Goal: Information Seeking & Learning: Find specific fact

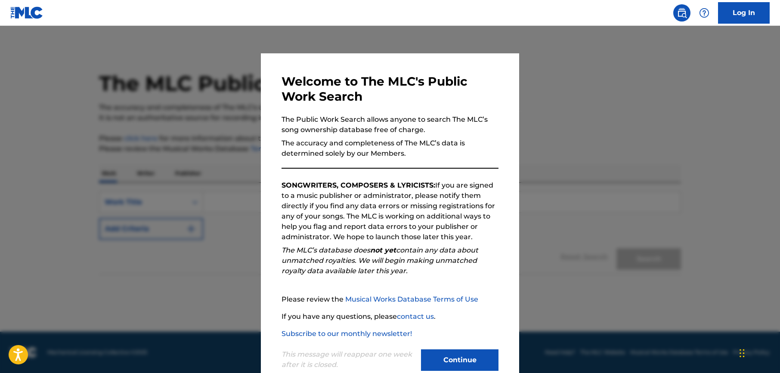
scroll to position [21, 0]
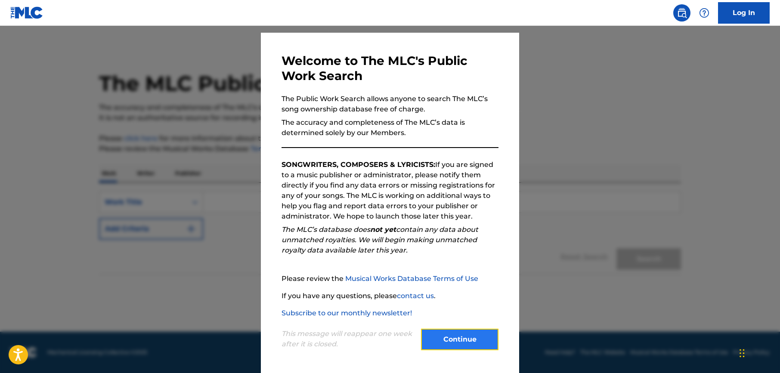
click at [458, 337] on button "Continue" at bounding box center [459, 340] width 77 height 22
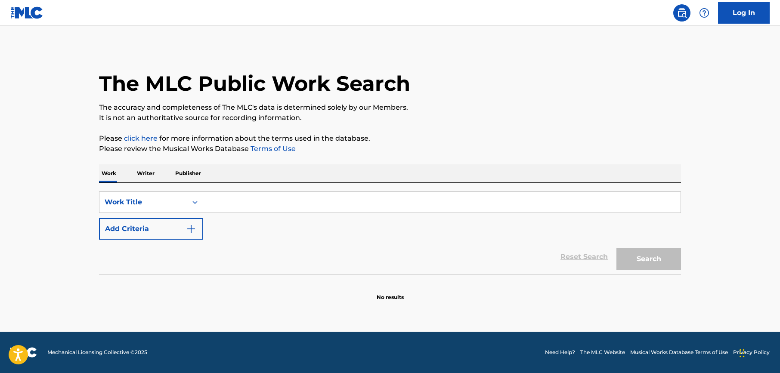
click at [226, 200] on input "Search Form" at bounding box center [441, 202] width 477 height 21
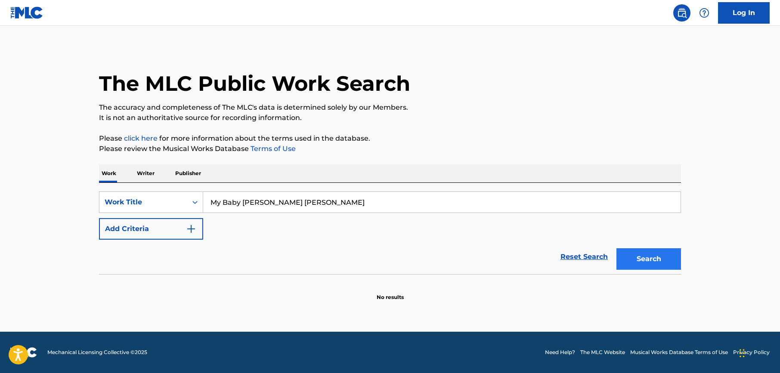
type input "My Baby Linda Lou"
click at [636, 259] on button "Search" at bounding box center [648, 259] width 65 height 22
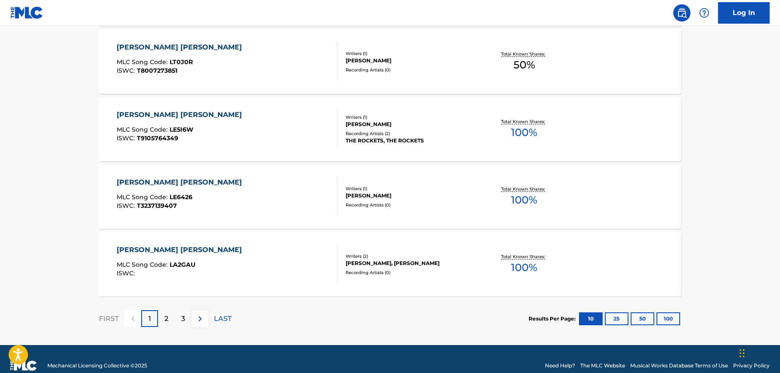
scroll to position [680, 0]
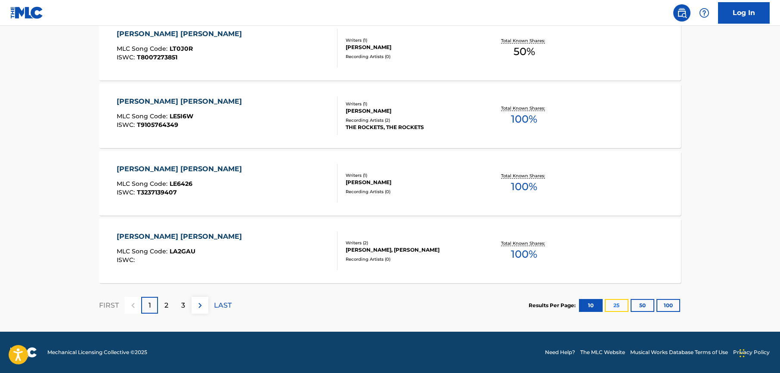
click at [612, 306] on button "25" at bounding box center [616, 305] width 24 height 13
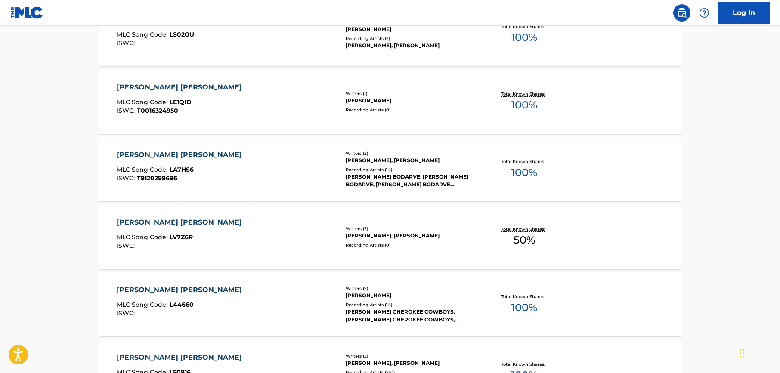
scroll to position [1693, 0]
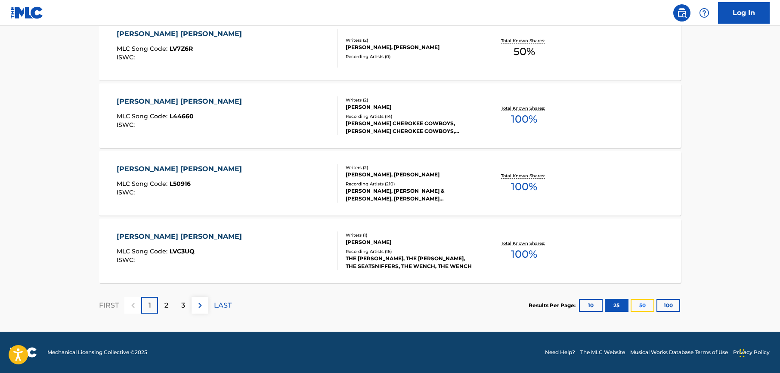
click at [642, 306] on button "50" at bounding box center [642, 305] width 24 height 13
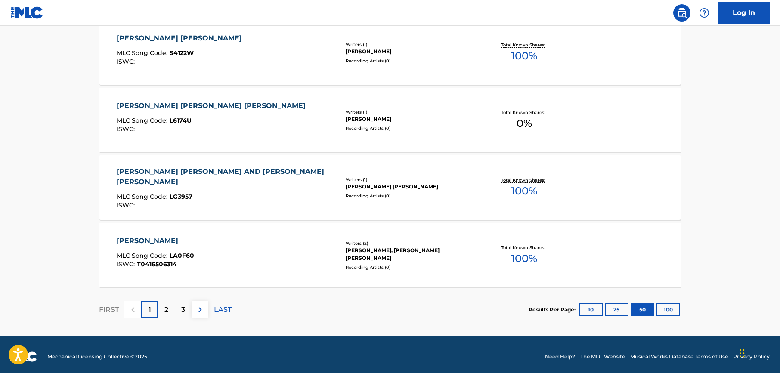
scroll to position [3382, 0]
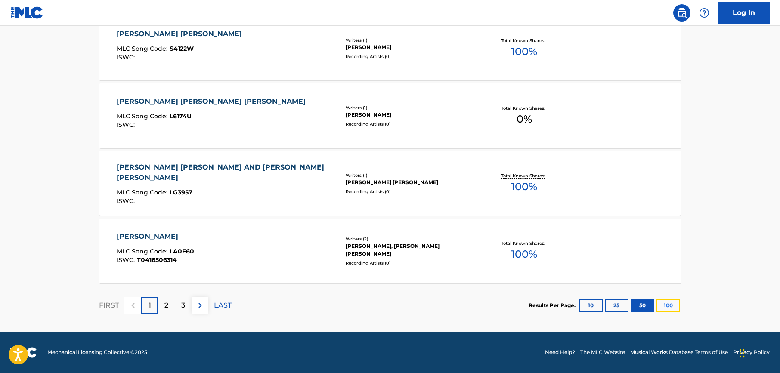
click at [668, 305] on button "100" at bounding box center [668, 305] width 24 height 13
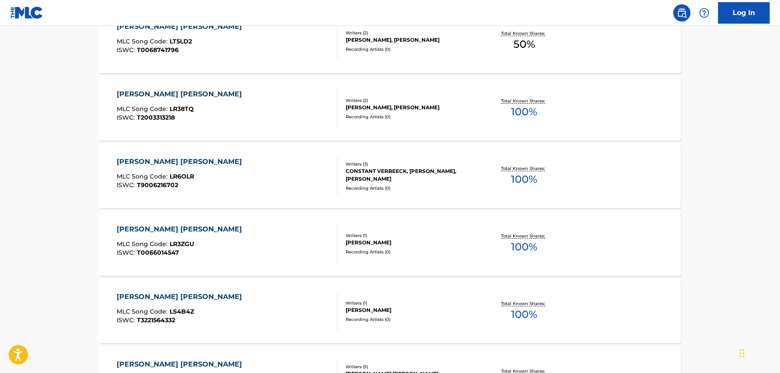
scroll to position [6759, 0]
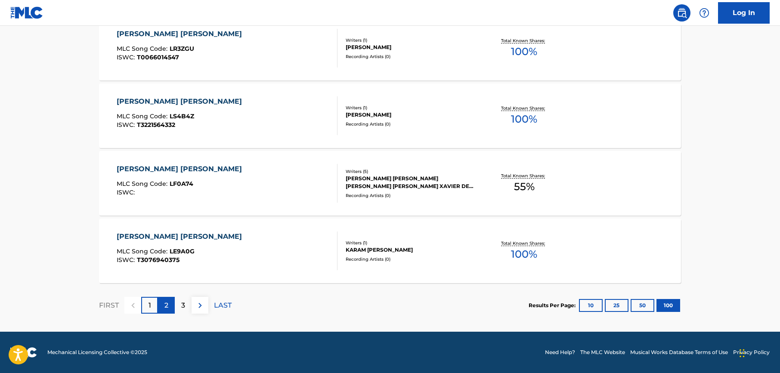
click at [167, 308] on p "2" at bounding box center [166, 305] width 4 height 10
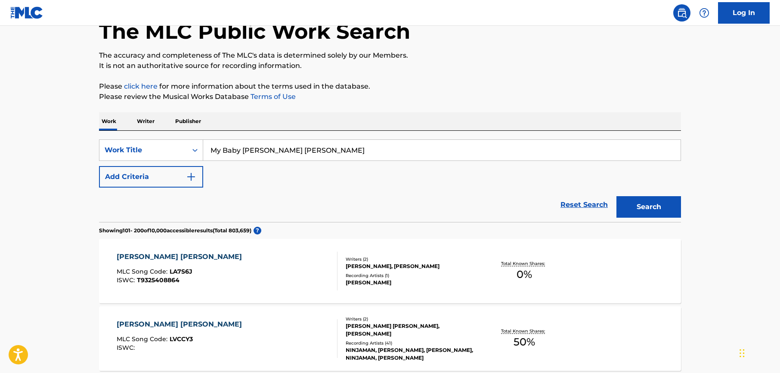
scroll to position [0, 0]
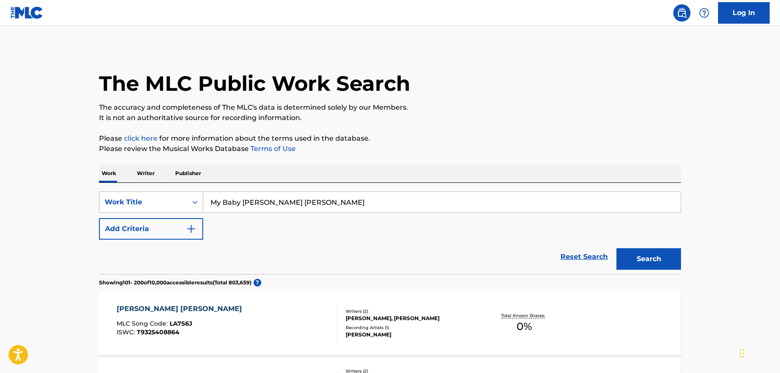
click at [194, 201] on icon "Search Form" at bounding box center [195, 202] width 9 height 9
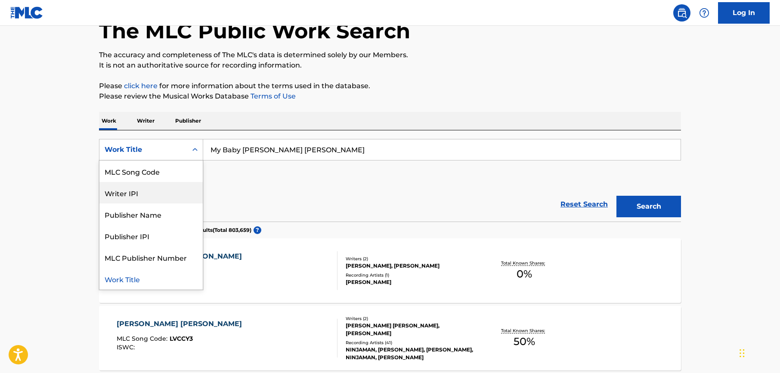
scroll to position [54, 0]
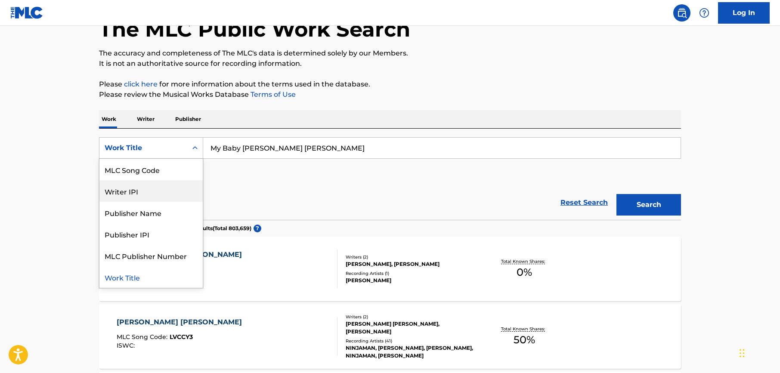
click at [147, 118] on p "Writer" at bounding box center [145, 119] width 23 height 18
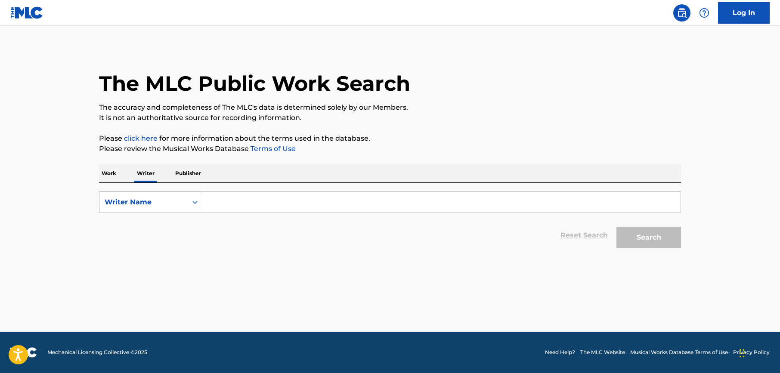
click at [194, 203] on icon "Search Form" at bounding box center [195, 202] width 9 height 9
click at [221, 203] on input "Search Form" at bounding box center [441, 202] width 477 height 21
type input "[PERSON_NAME]"
click at [616, 227] on button "Search" at bounding box center [648, 238] width 65 height 22
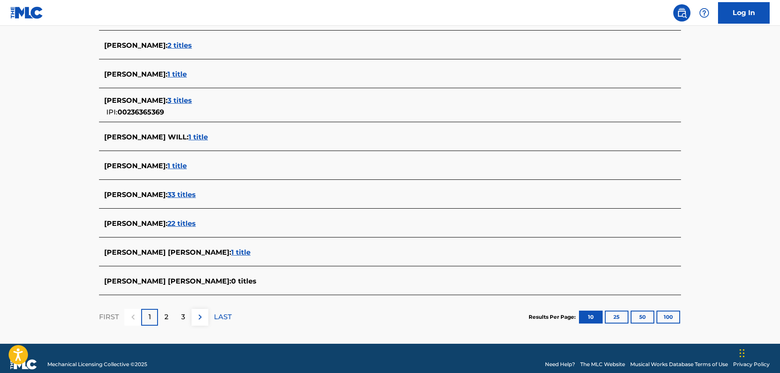
scroll to position [273, 0]
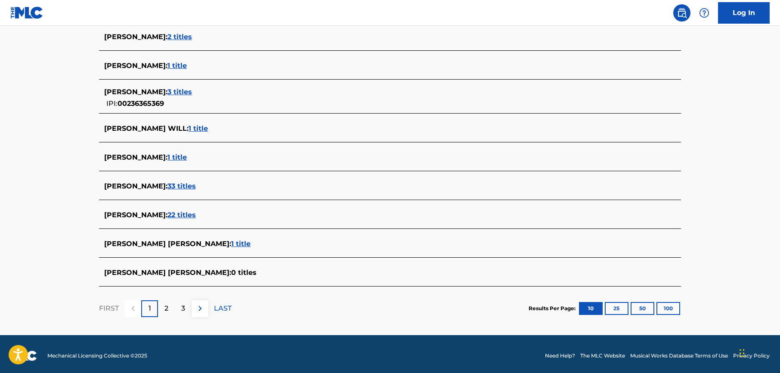
click at [177, 157] on span "1 title" at bounding box center [176, 157] width 19 height 8
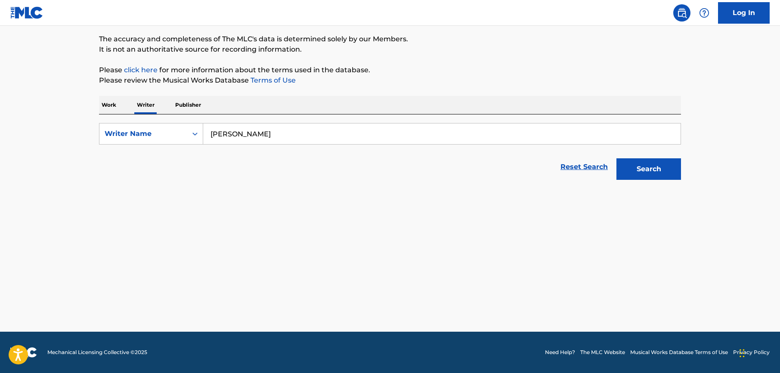
scroll to position [68, 0]
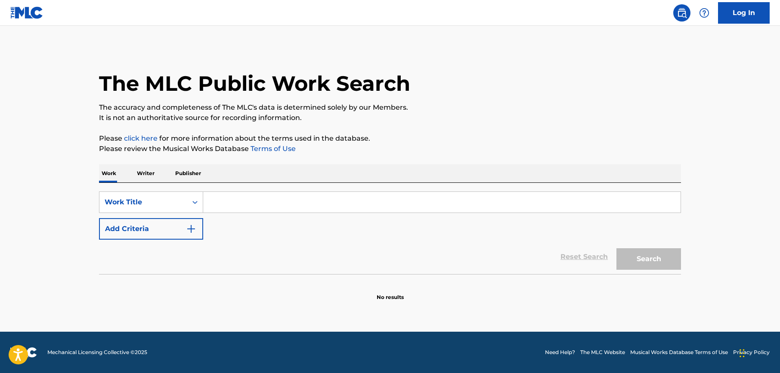
click at [143, 173] on p "Writer" at bounding box center [145, 173] width 23 height 18
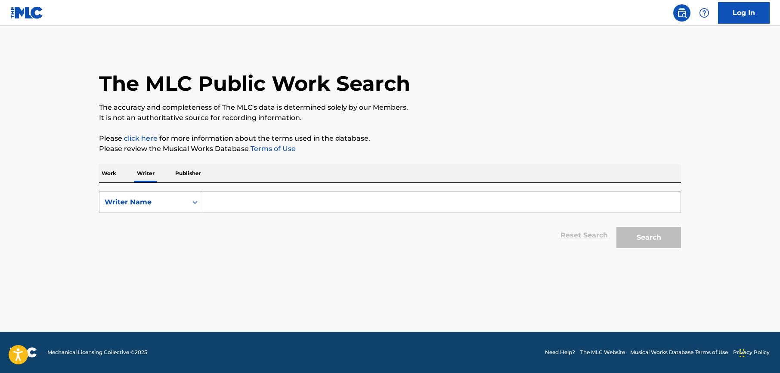
click at [230, 207] on input "Search Form" at bounding box center [441, 202] width 477 height 21
type input "[PERSON_NAME]"
click at [643, 240] on button "Search" at bounding box center [648, 238] width 65 height 22
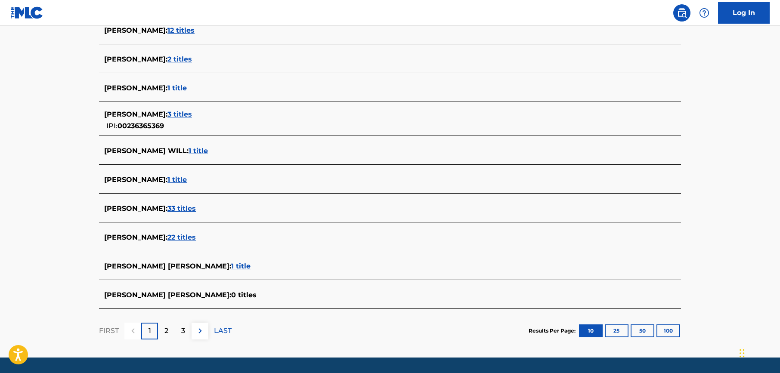
scroll to position [277, 0]
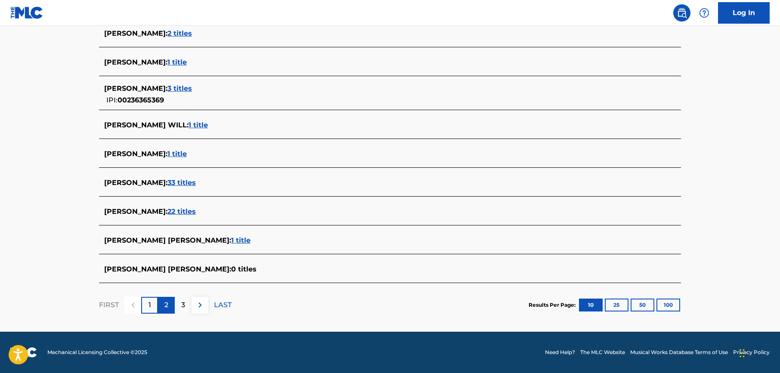
click at [165, 305] on p "2" at bounding box center [166, 305] width 4 height 10
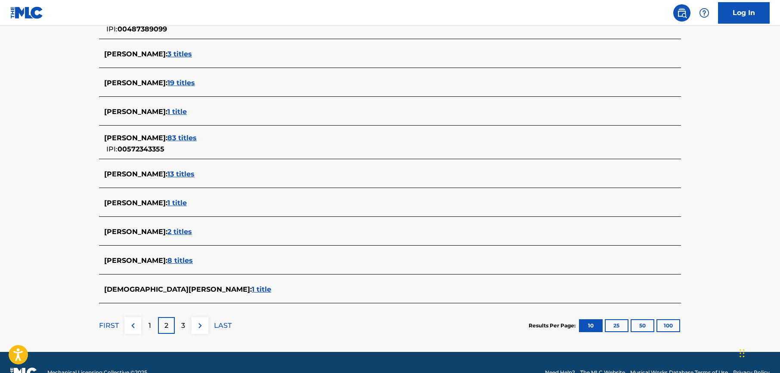
scroll to position [281, 0]
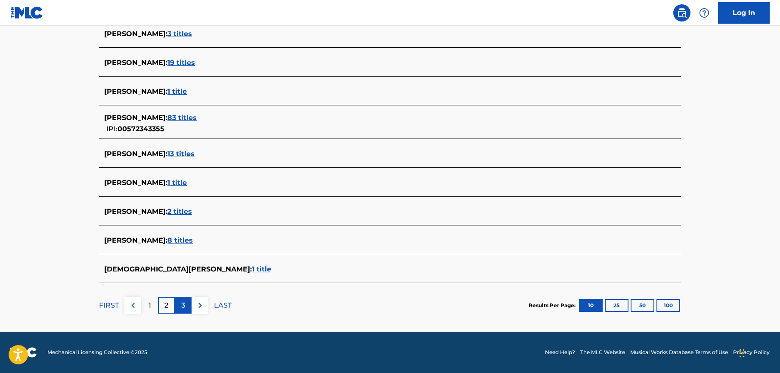
click at [181, 308] on p "3" at bounding box center [183, 305] width 4 height 10
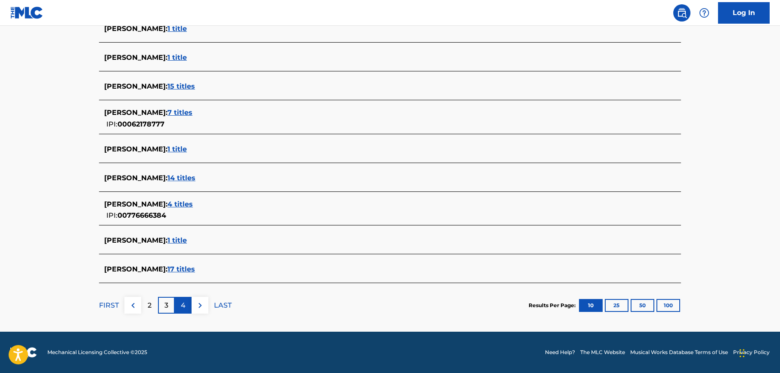
click at [182, 309] on p "4" at bounding box center [183, 305] width 5 height 10
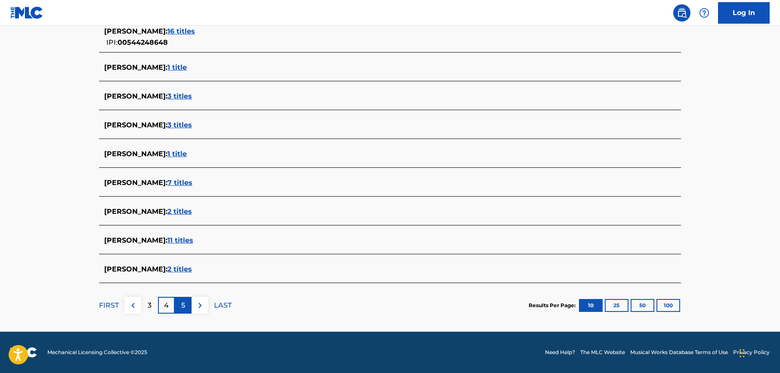
click at [185, 308] on div "5" at bounding box center [183, 305] width 17 height 17
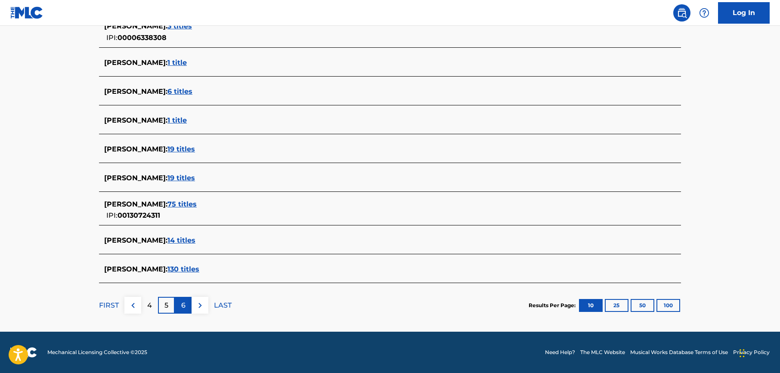
click at [182, 304] on p "6" at bounding box center [183, 305] width 4 height 10
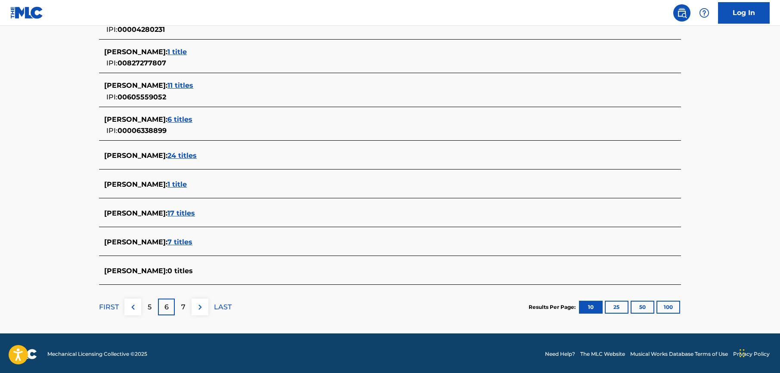
scroll to position [291, 0]
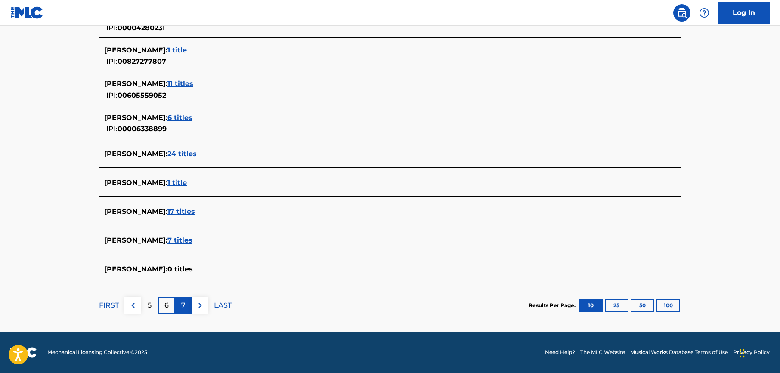
click at [182, 308] on p "7" at bounding box center [183, 305] width 4 height 10
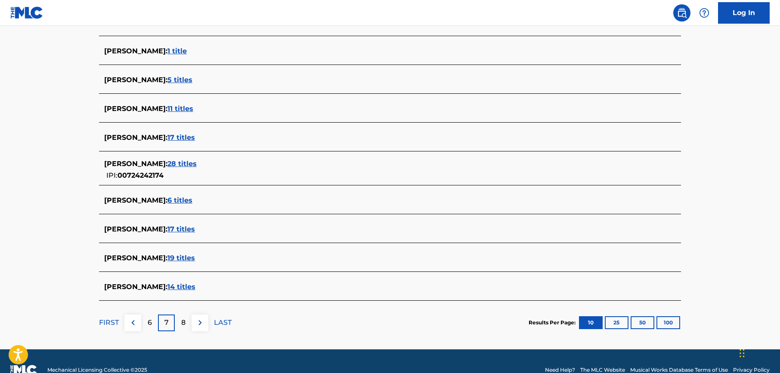
scroll to position [277, 0]
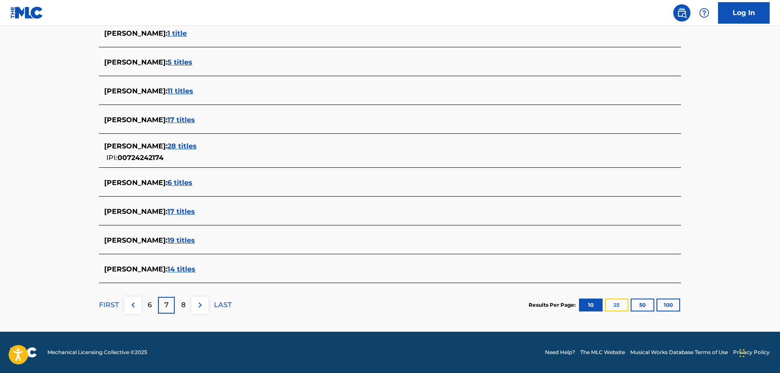
click at [617, 306] on button "25" at bounding box center [616, 305] width 24 height 13
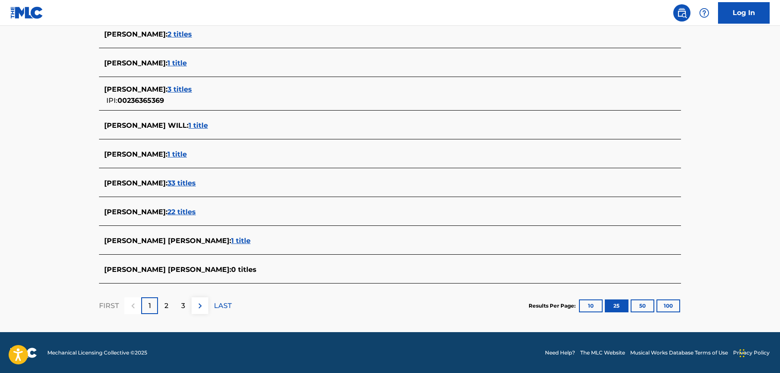
scroll to position [724, 0]
click at [167, 308] on p "2" at bounding box center [166, 305] width 4 height 10
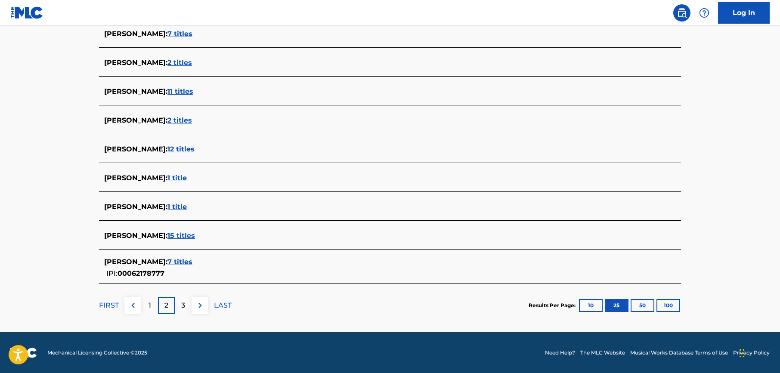
scroll to position [729, 0]
click at [184, 307] on p "3" at bounding box center [183, 305] width 4 height 10
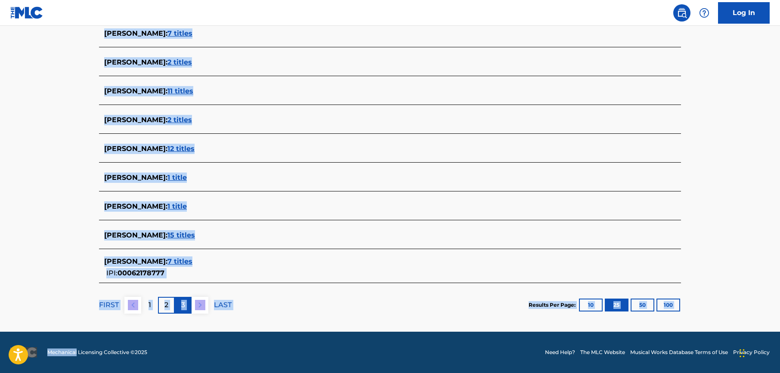
scroll to position [0, 0]
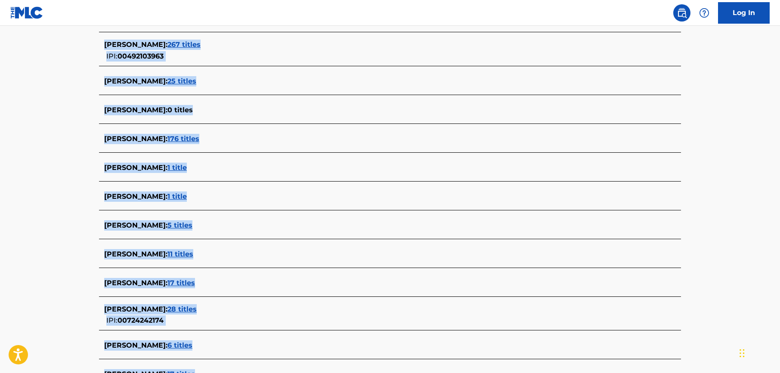
click at [367, 292] on div "[PERSON_NAME] : 17 titles" at bounding box center [390, 284] width 582 height 20
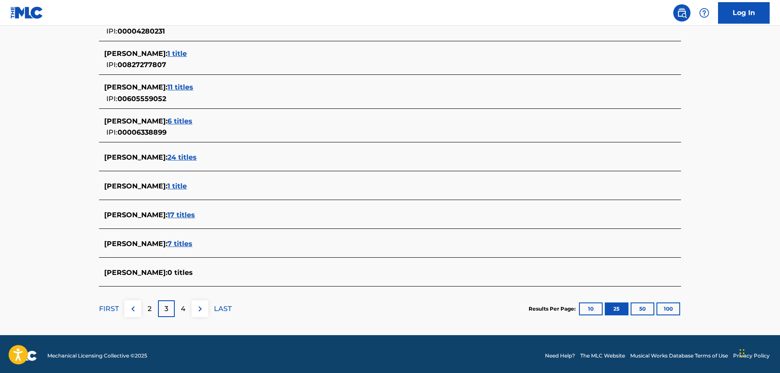
scroll to position [734, 0]
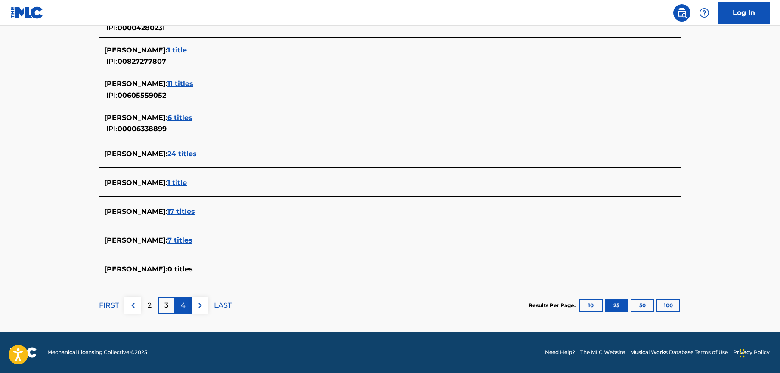
click at [183, 311] on div "4" at bounding box center [183, 305] width 17 height 17
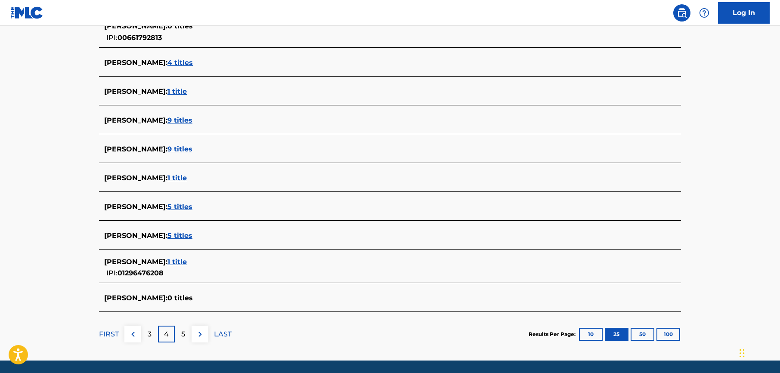
scroll to position [724, 0]
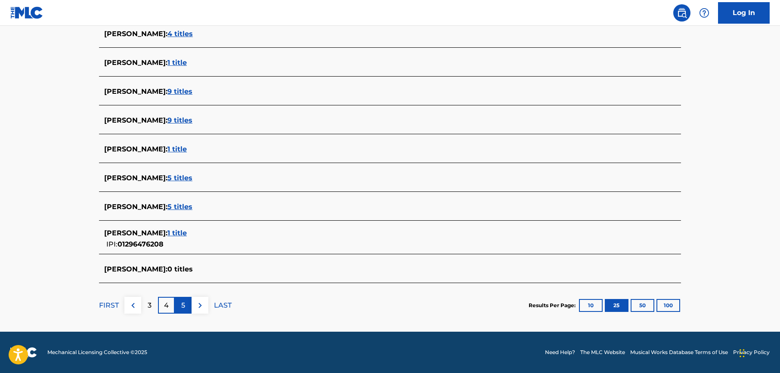
click at [184, 308] on p "5" at bounding box center [183, 305] width 4 height 10
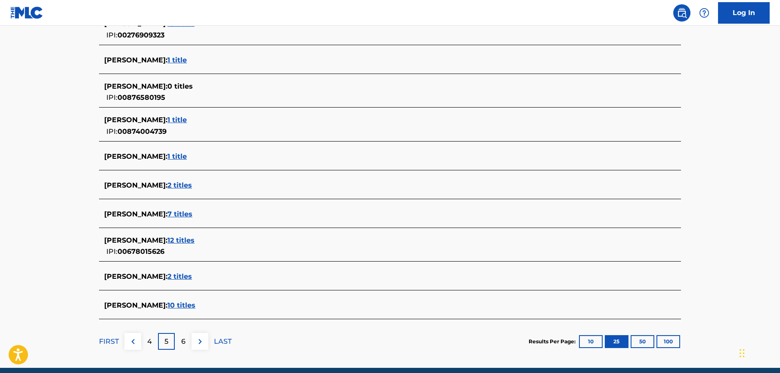
scroll to position [753, 0]
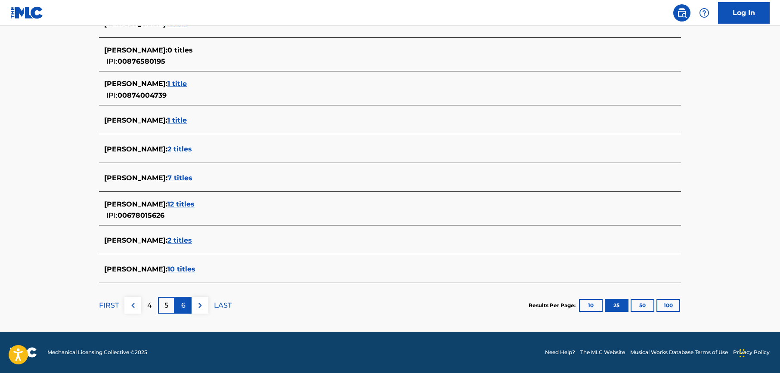
click at [184, 307] on p "6" at bounding box center [183, 305] width 4 height 10
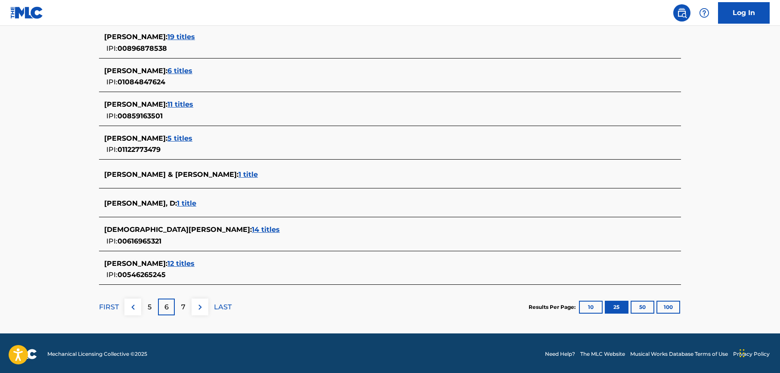
scroll to position [793, 0]
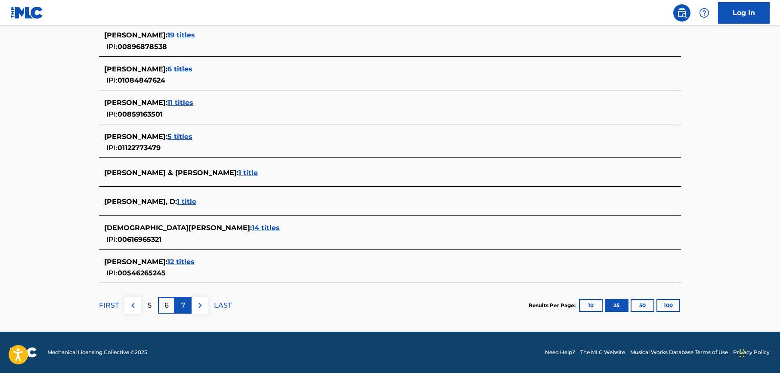
click at [184, 308] on p "7" at bounding box center [183, 305] width 4 height 10
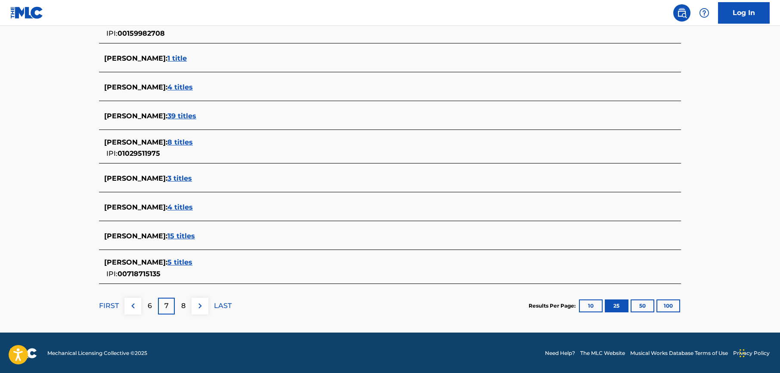
scroll to position [749, 0]
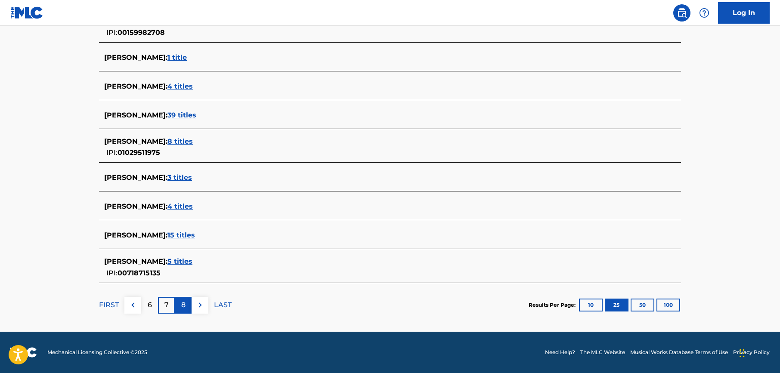
click at [182, 305] on p "8" at bounding box center [183, 305] width 4 height 10
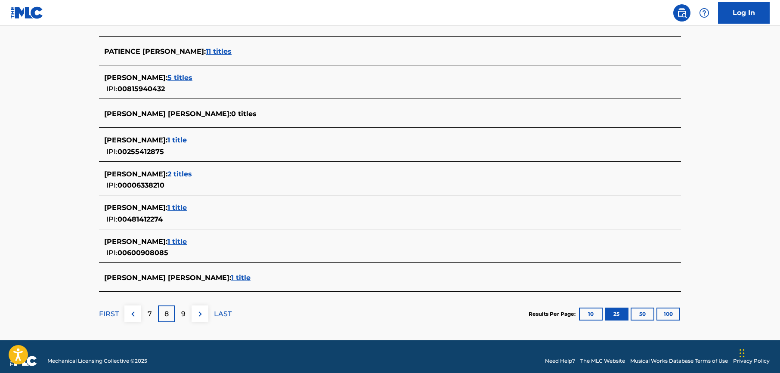
scroll to position [773, 0]
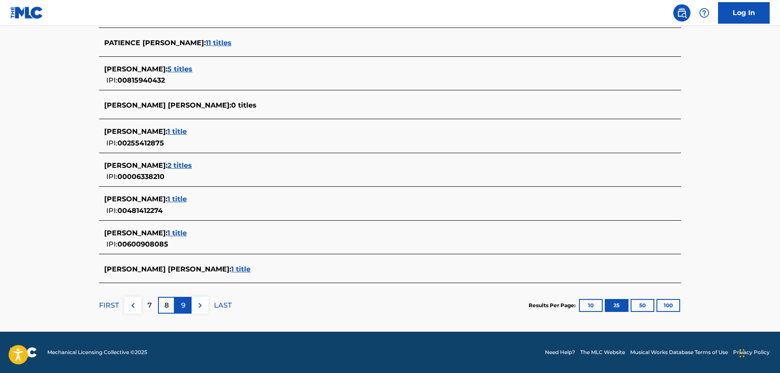
click at [180, 306] on div "9" at bounding box center [183, 305] width 17 height 17
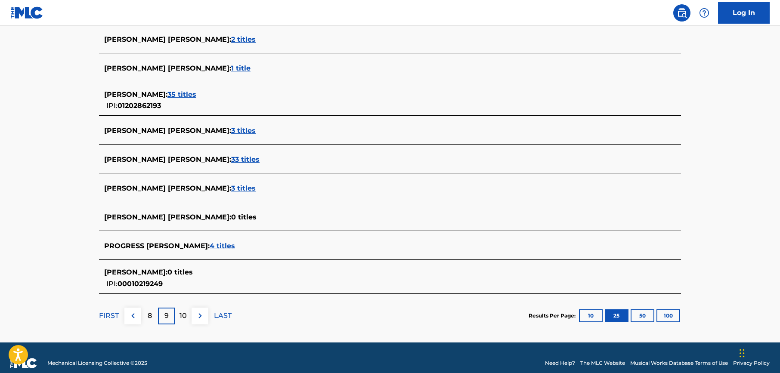
scroll to position [739, 0]
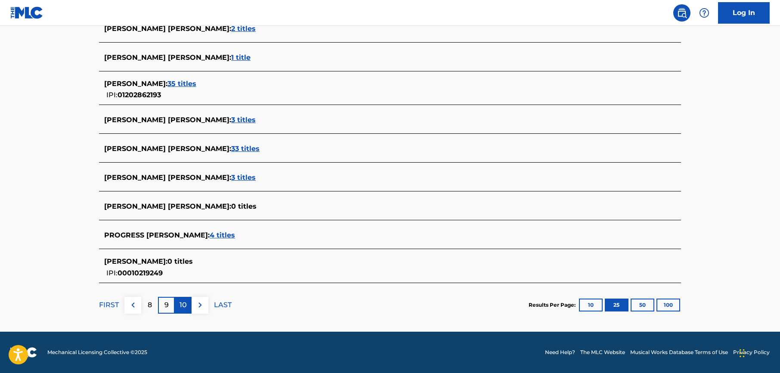
click at [183, 306] on p "10" at bounding box center [182, 305] width 7 height 10
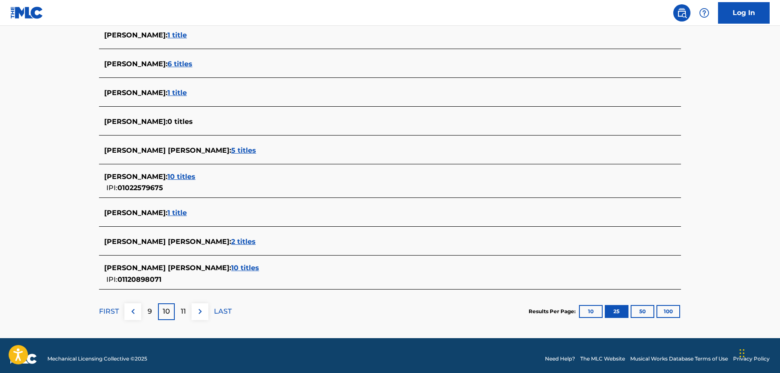
scroll to position [749, 0]
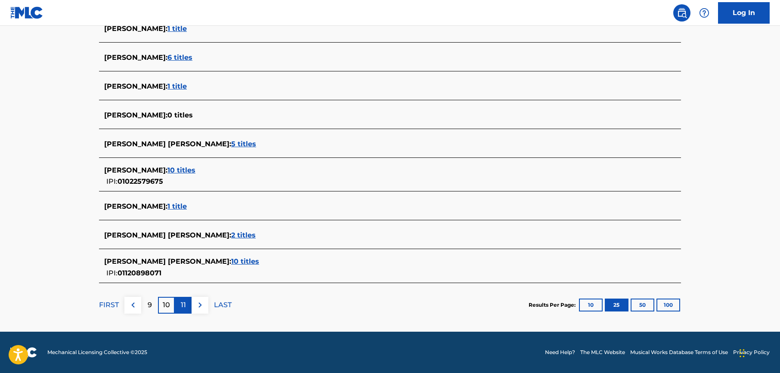
click at [183, 305] on p "11" at bounding box center [183, 305] width 5 height 10
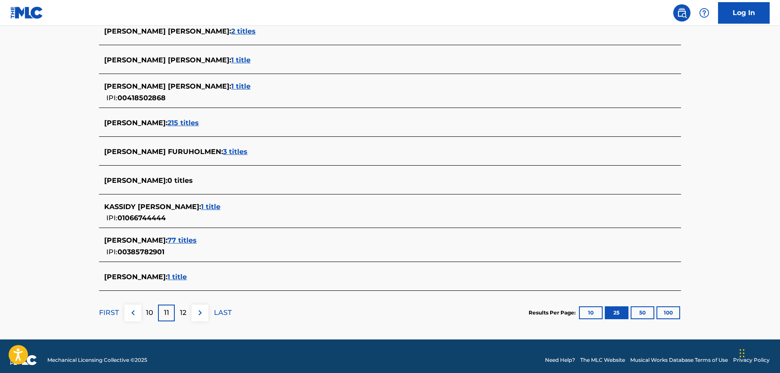
scroll to position [759, 0]
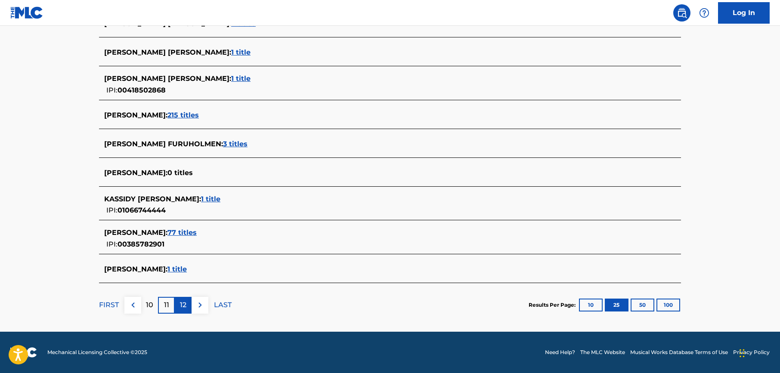
click at [185, 309] on p "12" at bounding box center [183, 305] width 6 height 10
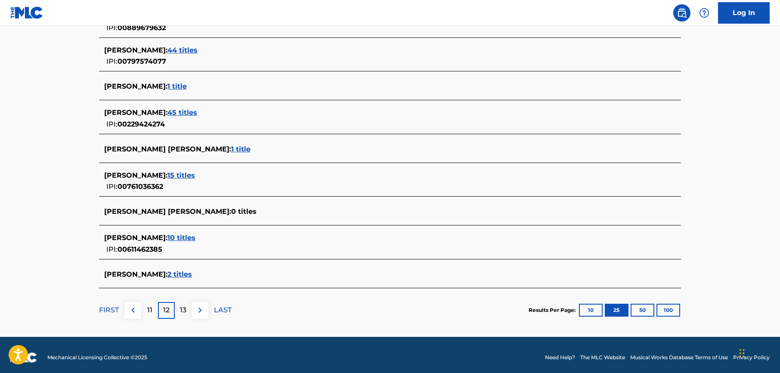
scroll to position [739, 0]
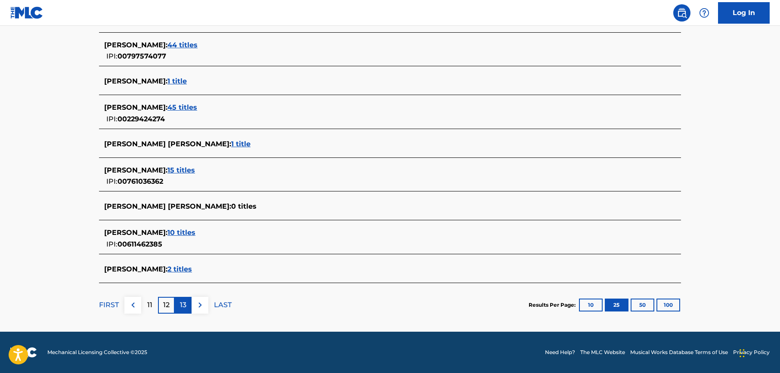
click at [185, 309] on p "13" at bounding box center [183, 305] width 6 height 10
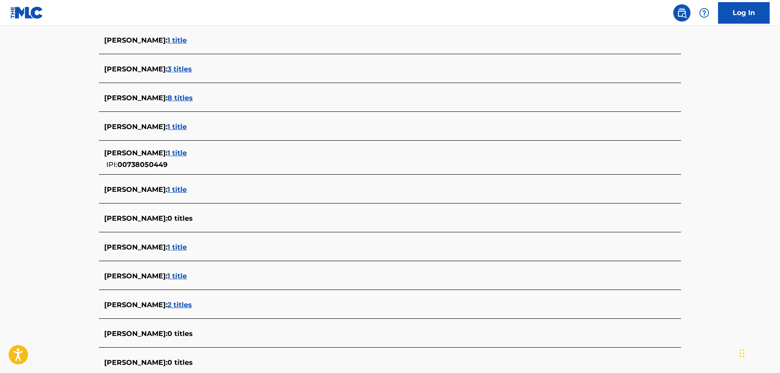
scroll to position [719, 0]
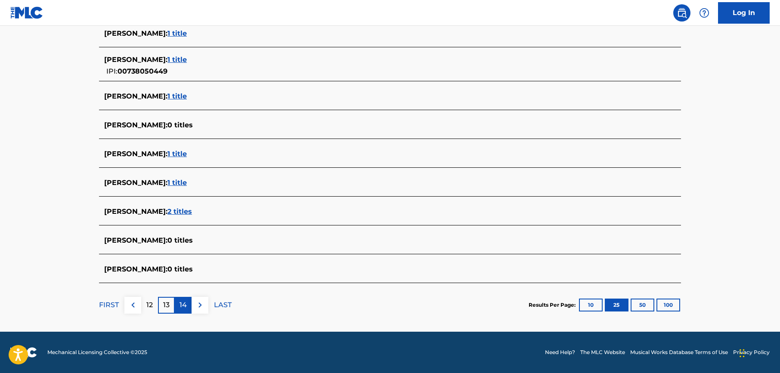
click at [185, 305] on p "14" at bounding box center [182, 305] width 7 height 10
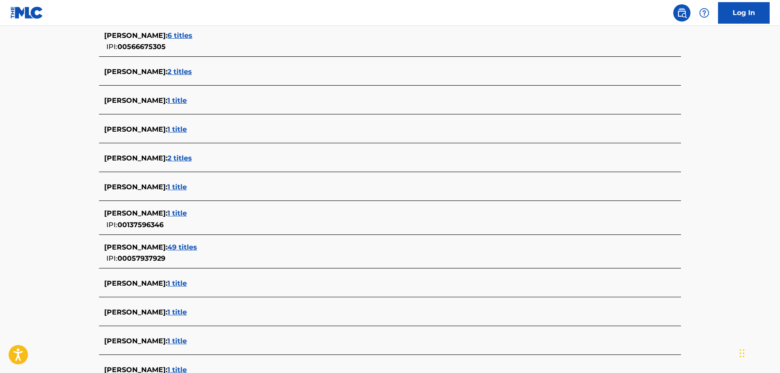
scroll to position [727, 0]
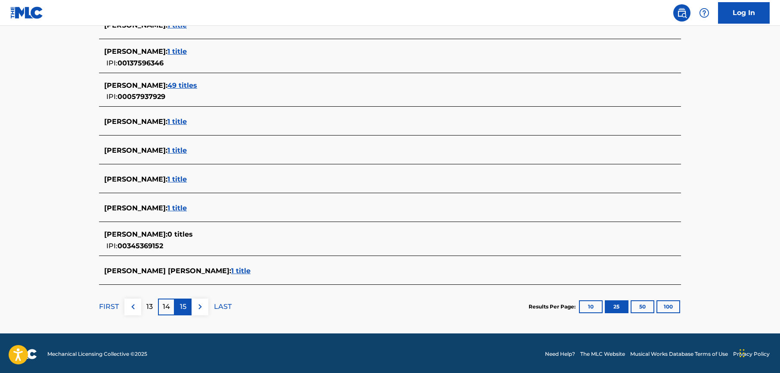
click at [185, 304] on p "15" at bounding box center [183, 307] width 6 height 10
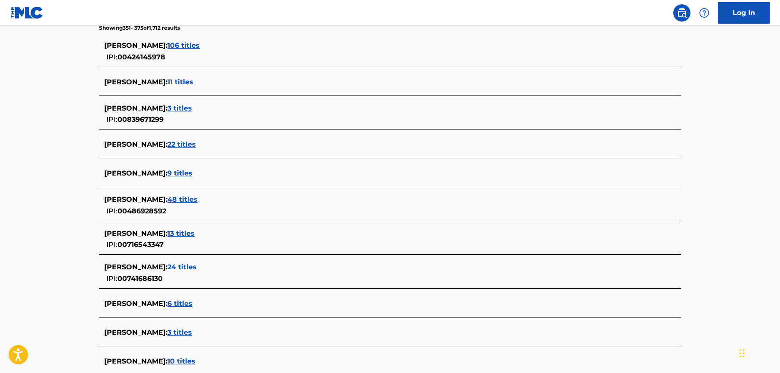
scroll to position [231, 0]
